Goal: Task Accomplishment & Management: Use online tool/utility

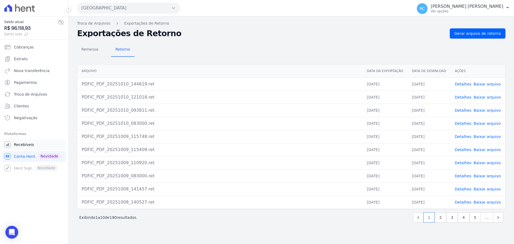
click at [23, 144] on span "Recebíveis" at bounding box center [24, 144] width 20 height 5
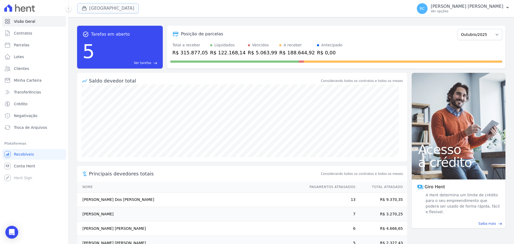
click at [121, 3] on button "[GEOGRAPHIC_DATA]" at bounding box center [108, 8] width 62 height 10
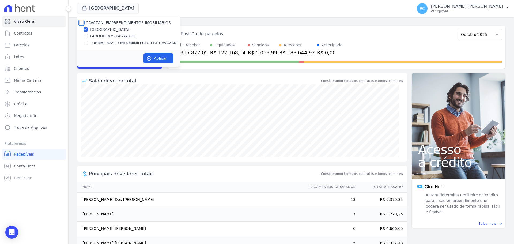
click at [82, 24] on input "CAVAZANI EMPREENDIMENTOS IMOBILIARIOS" at bounding box center [81, 23] width 4 height 4
checkbox input "true"
click at [161, 59] on button "Aplicar" at bounding box center [158, 58] width 30 height 10
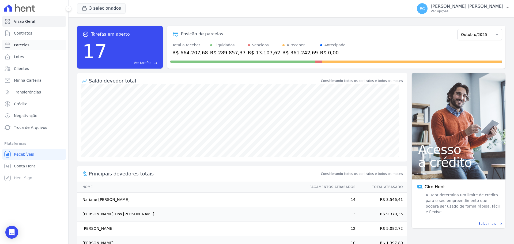
click at [36, 47] on link "Parcelas" at bounding box center [34, 45] width 64 height 11
select select
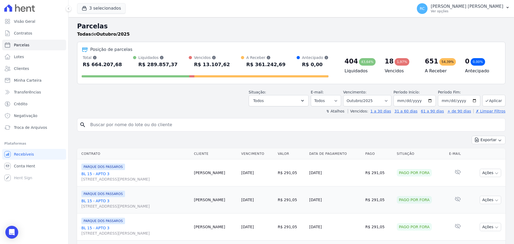
drag, startPoint x: 104, startPoint y: 121, endPoint x: 123, endPoint y: 111, distance: 22.2
click at [105, 120] on input "search" at bounding box center [295, 124] width 416 height 11
paste input "[PERSON_NAME]"
type input "[PERSON_NAME]"
select select
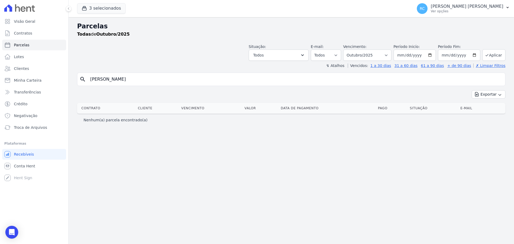
drag, startPoint x: 135, startPoint y: 80, endPoint x: 331, endPoint y: 46, distance: 198.9
click at [331, 46] on div "Parcelas Todas de Outubro/2025 Situação: Agendado Em Aberto Pago Processando Ca…" at bounding box center [291, 130] width 445 height 227
type input "[PERSON_NAME]"
select select
drag, startPoint x: 159, startPoint y: 78, endPoint x: 92, endPoint y: 49, distance: 73.6
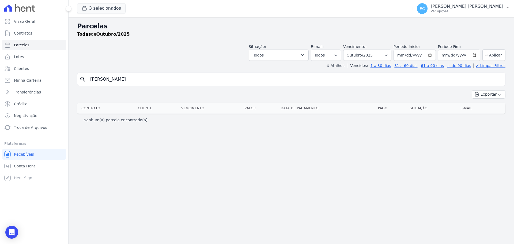
click at [62, 78] on div "Visão Geral Contratos [GEOGRAPHIC_DATA] Lotes Clientes Minha Carteira Transferê…" at bounding box center [257, 122] width 514 height 244
paste input "[PERSON_NAME]"
type input "[PERSON_NAME]"
select select
